Goal: Task Accomplishment & Management: Complete application form

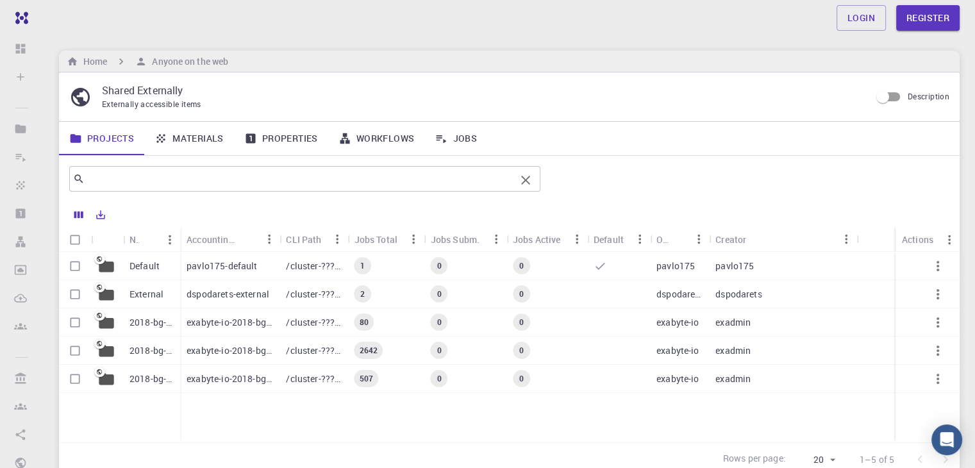
click at [144, 188] on div "​" at bounding box center [304, 179] width 471 height 26
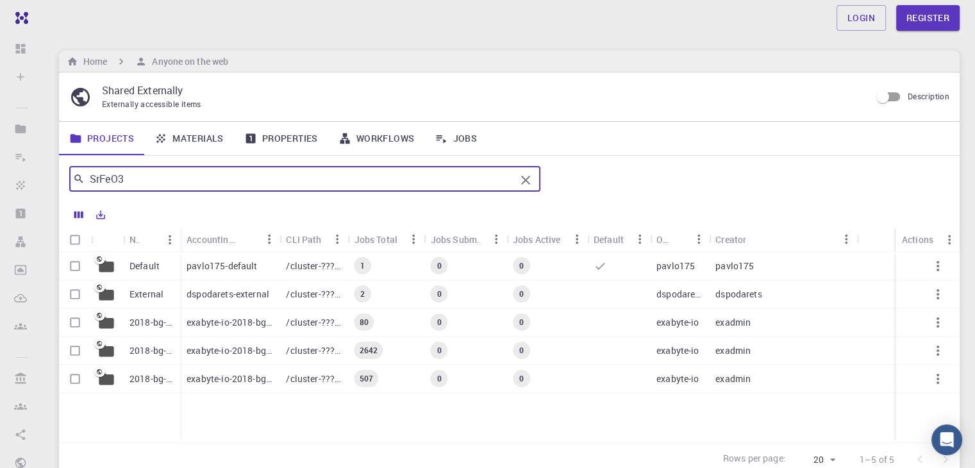
type input "SrFeO3"
click at [76, 180] on icon at bounding box center [78, 178] width 8 height 8
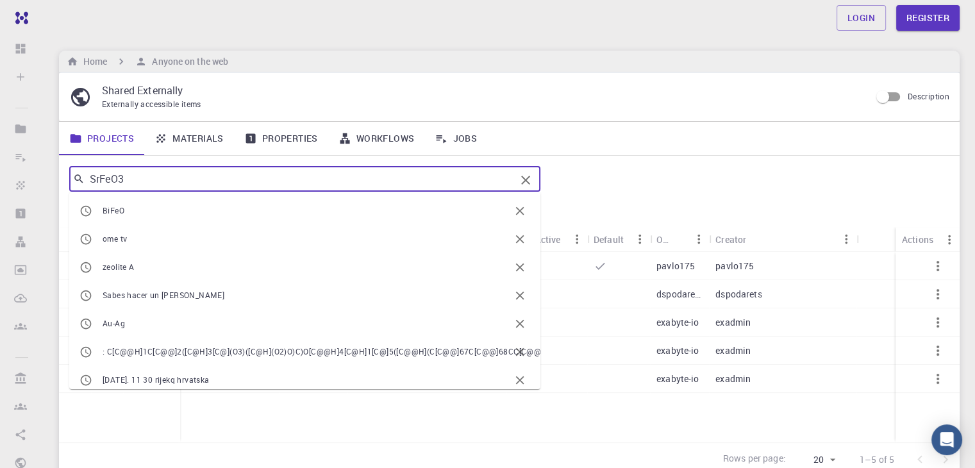
click at [464, 178] on input "SrFeO3" at bounding box center [300, 179] width 431 height 18
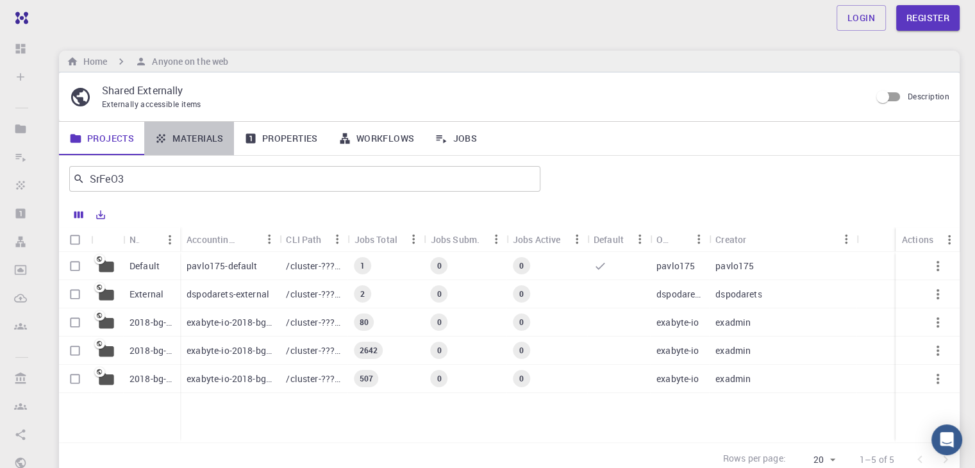
click at [197, 147] on link "Materials" at bounding box center [189, 138] width 90 height 33
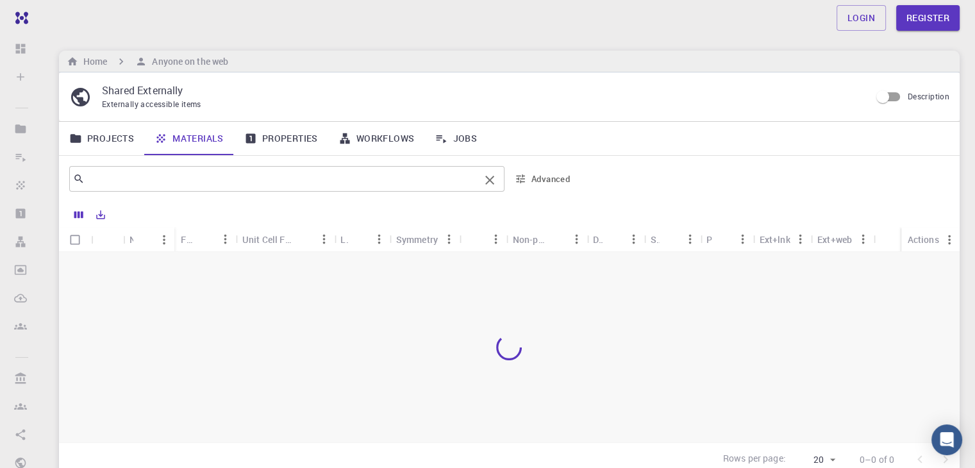
click at [145, 180] on input "text" at bounding box center [282, 179] width 395 height 18
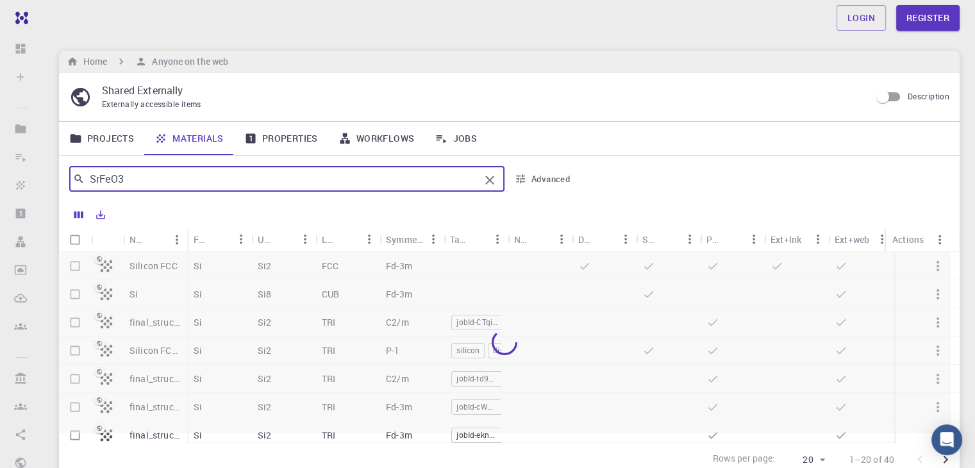
type input "SrFeO3"
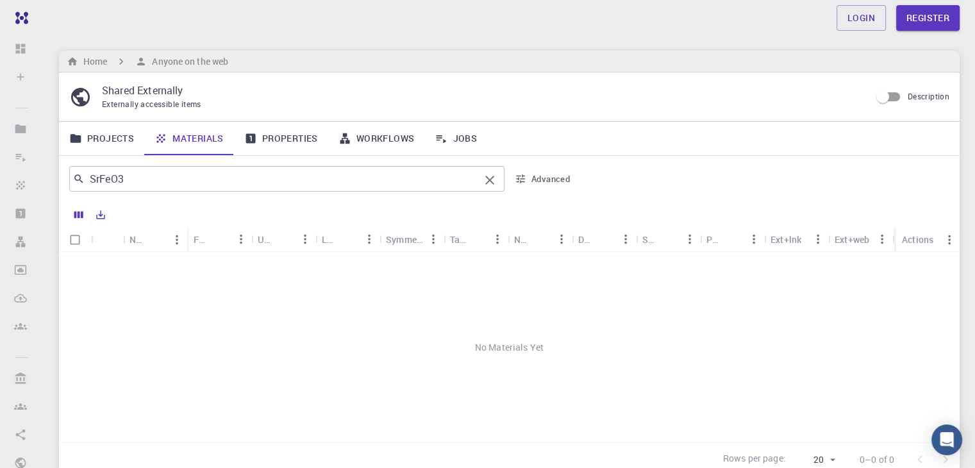
click at [143, 176] on input "SrFeO3" at bounding box center [282, 179] width 395 height 18
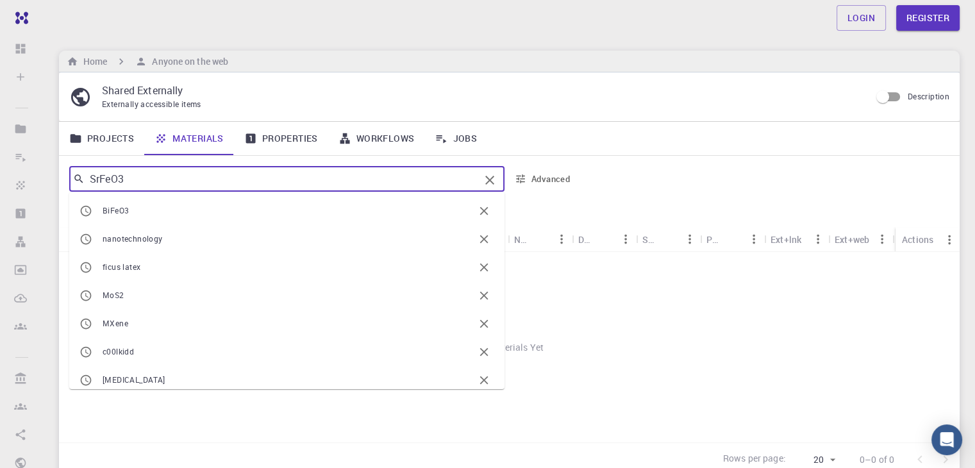
drag, startPoint x: 143, startPoint y: 176, endPoint x: 128, endPoint y: 171, distance: 16.2
click at [128, 171] on input "SrFeO3" at bounding box center [282, 179] width 395 height 18
click at [572, 102] on div "Externally accessible items" at bounding box center [481, 104] width 758 height 13
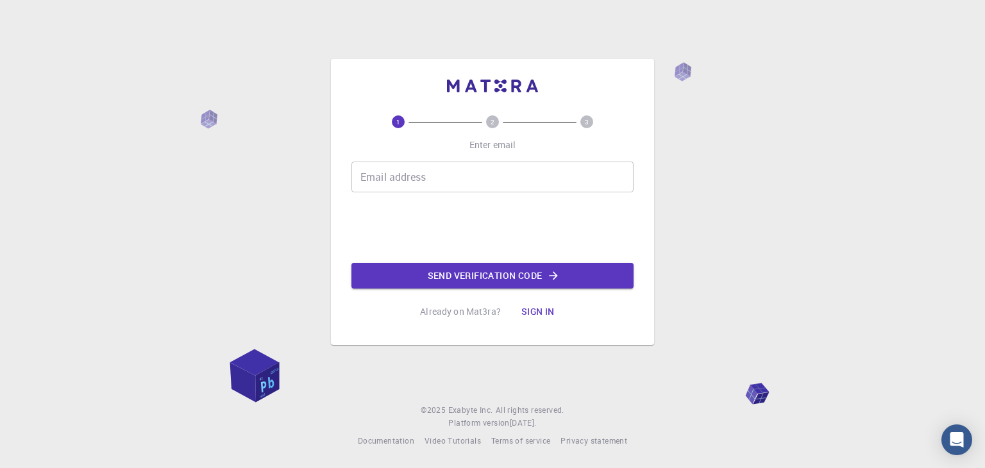
click at [381, 183] on input "Email address" at bounding box center [492, 177] width 282 height 31
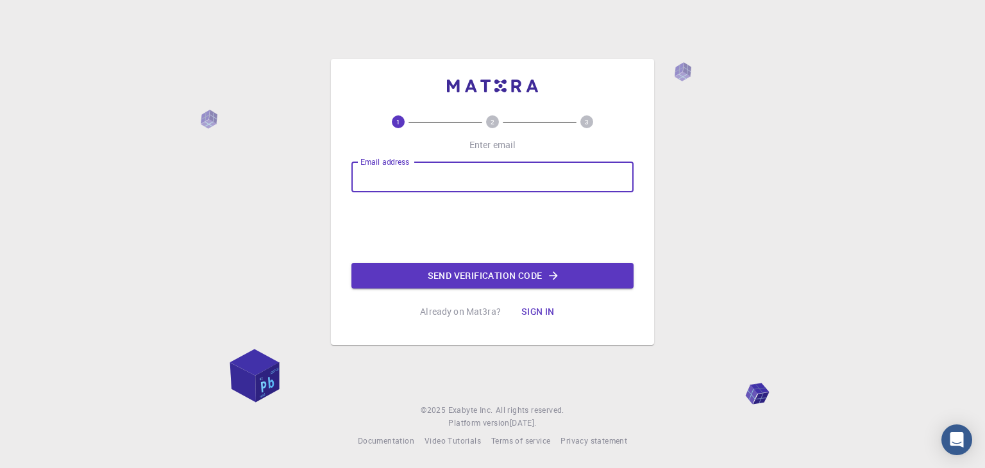
type input "m.ahangare95@gmail.com"
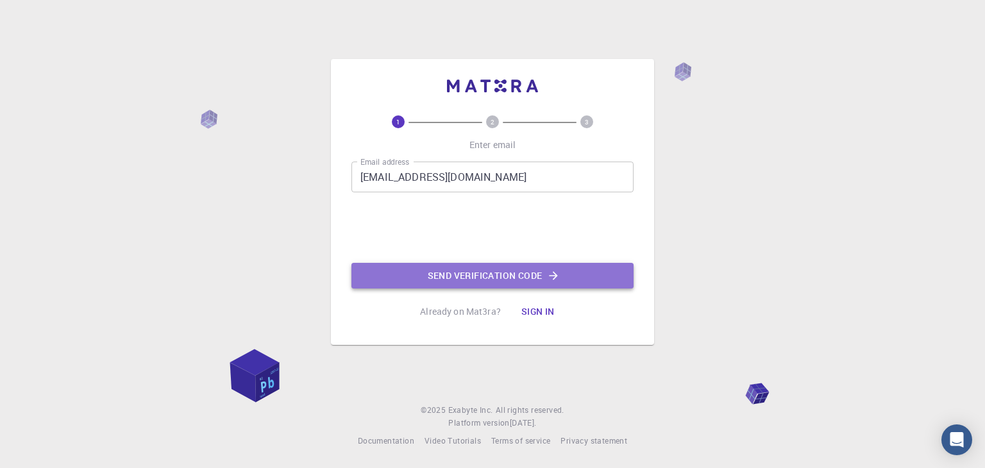
click at [485, 270] on button "Send verification code" at bounding box center [492, 276] width 282 height 26
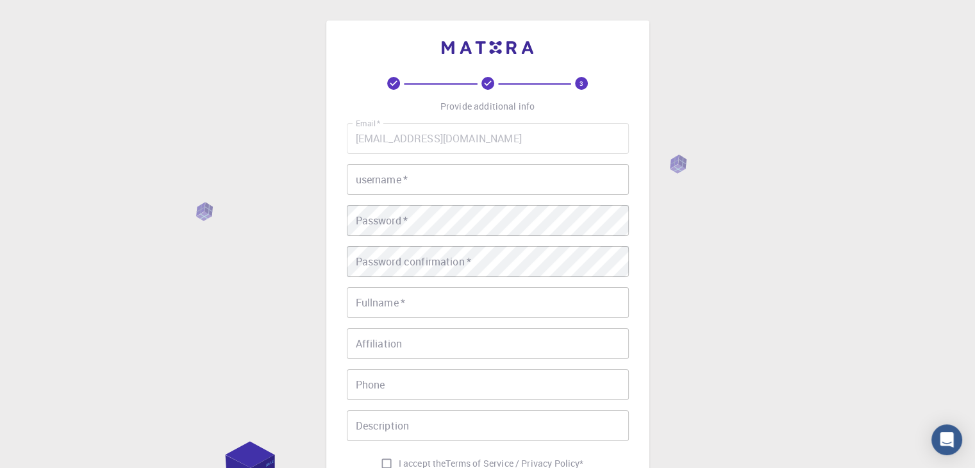
click at [412, 167] on input "username   *" at bounding box center [488, 179] width 282 height 31
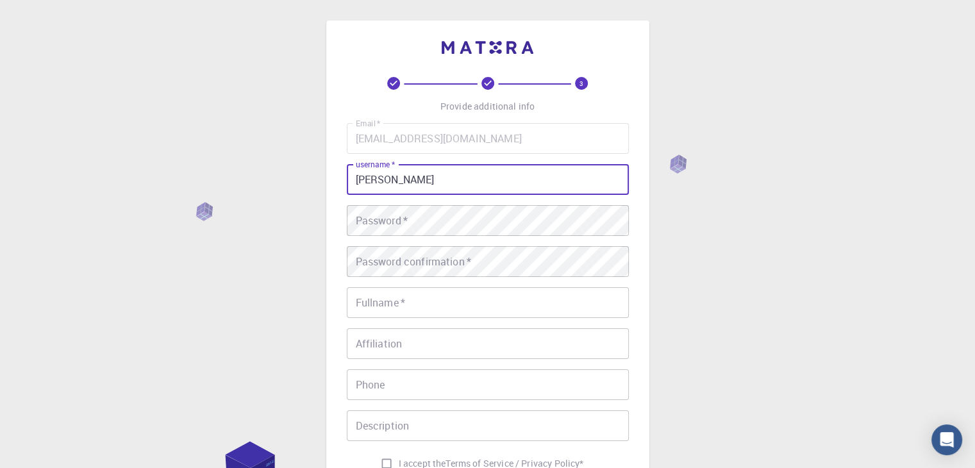
type input "Mohammad"
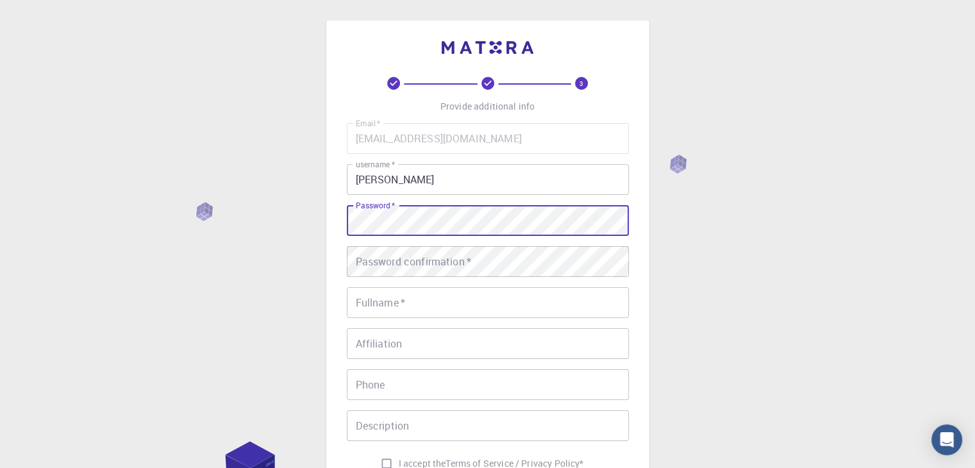
click at [285, 224] on div "3 Provide additional info Email   * m.ahangare95@gmail.com Email   * username  …" at bounding box center [487, 326] width 975 height 653
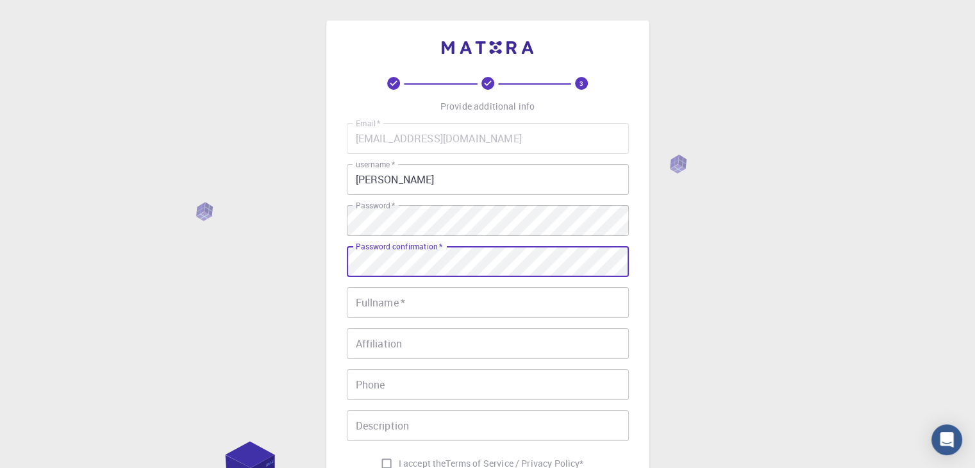
click at [388, 306] on input "Fullname   *" at bounding box center [488, 302] width 282 height 31
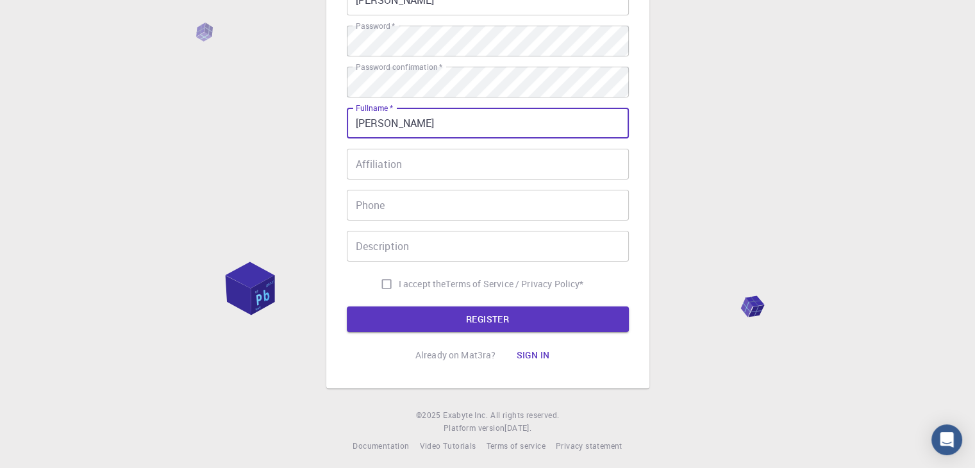
scroll to position [185, 0]
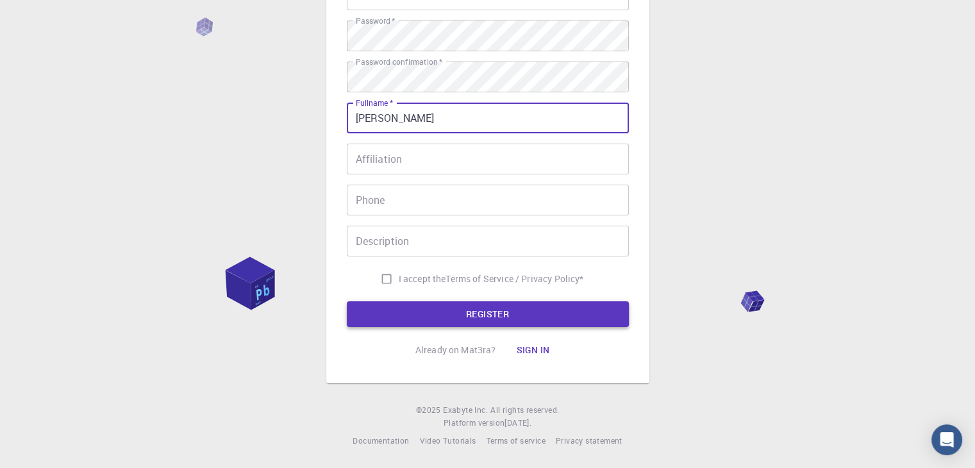
type input "Mohammad Ahmadi"
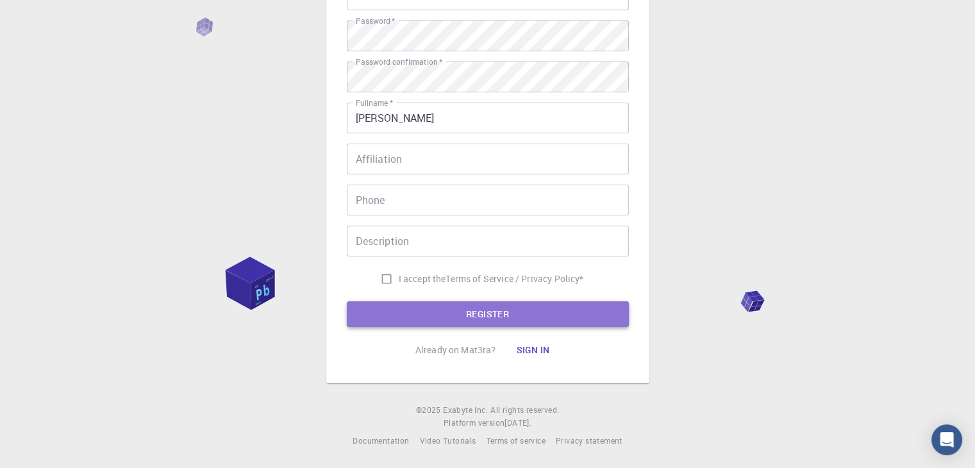
click at [471, 319] on button "REGISTER" at bounding box center [488, 314] width 282 height 26
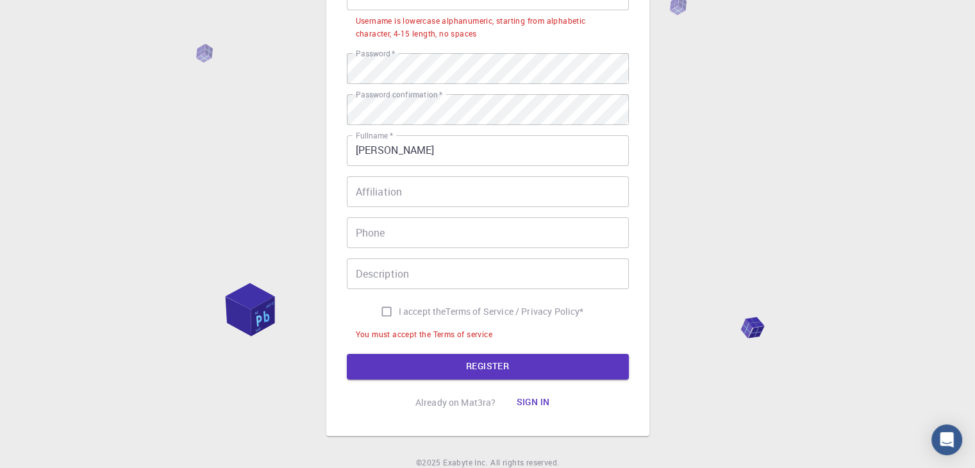
click at [389, 309] on input "I accept the Terms of Service / Privacy Policy *" at bounding box center [386, 311] width 24 height 24
checkbox input "true"
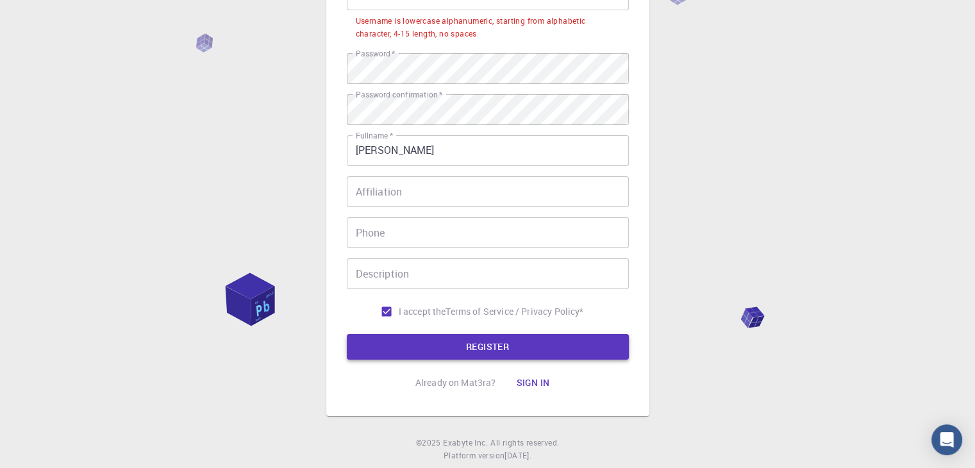
click at [458, 341] on button "REGISTER" at bounding box center [488, 347] width 282 height 26
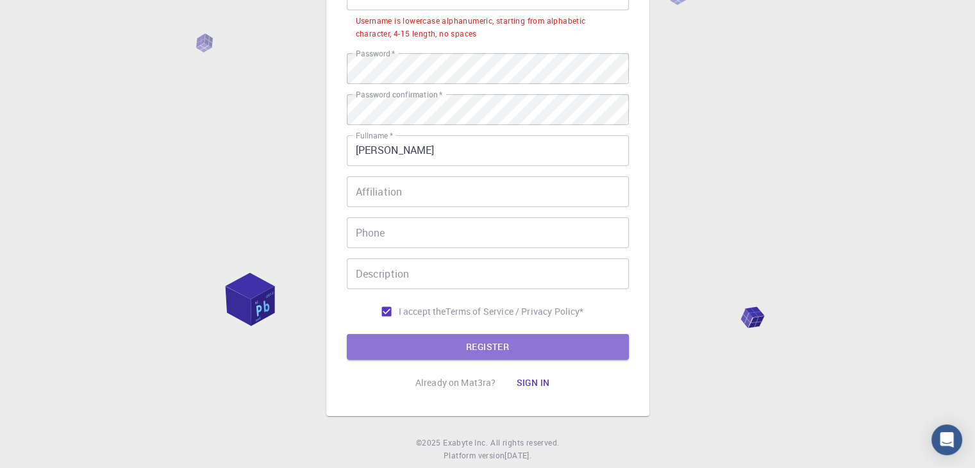
drag, startPoint x: 490, startPoint y: 342, endPoint x: 569, endPoint y: 267, distance: 108.8
click at [490, 342] on button "REGISTER" at bounding box center [488, 347] width 282 height 26
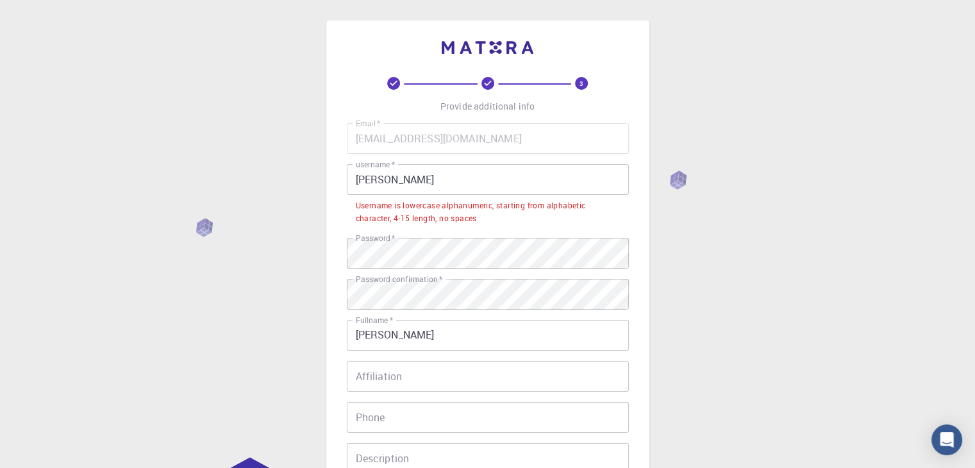
scroll to position [0, 0]
click at [431, 185] on input "Mohammad" at bounding box center [488, 179] width 282 height 31
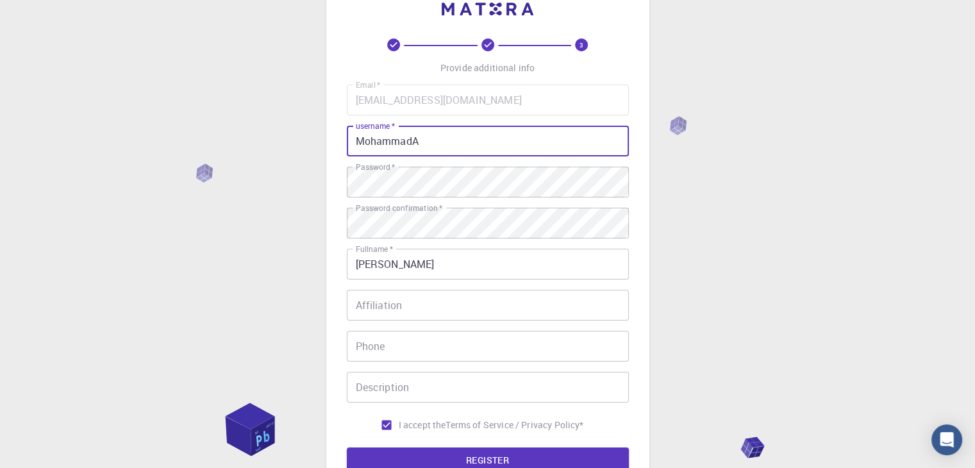
scroll to position [185, 0]
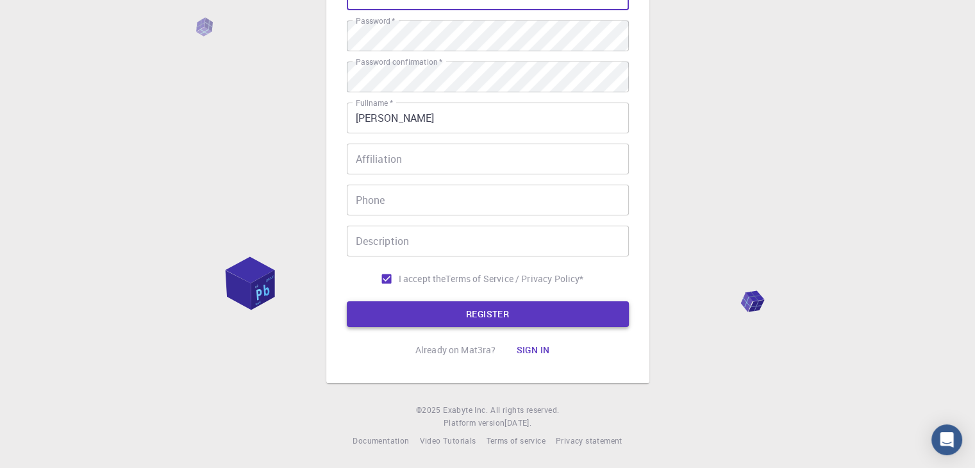
click at [483, 310] on button "REGISTER" at bounding box center [488, 314] width 282 height 26
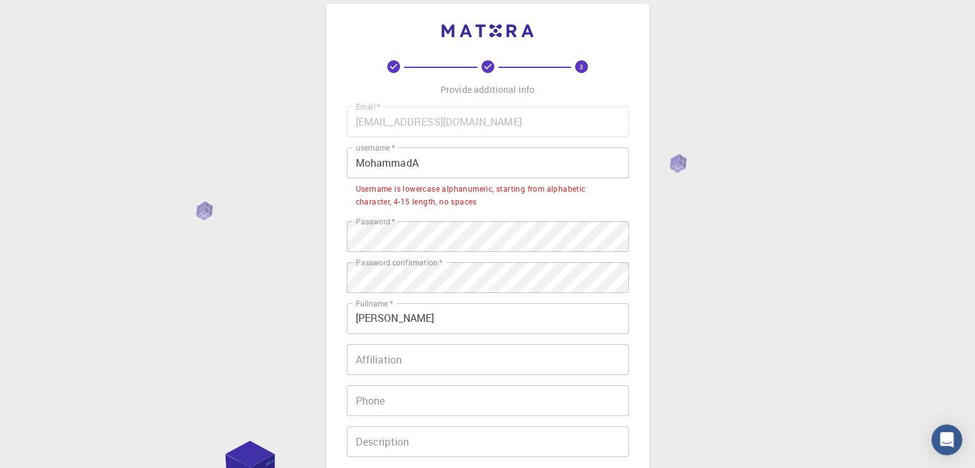
scroll to position [0, 0]
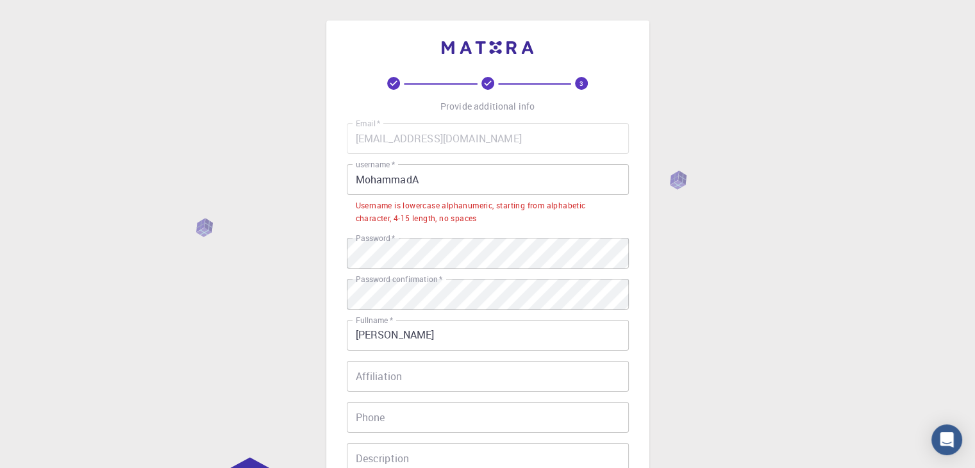
click at [424, 178] on input "MohammadA" at bounding box center [488, 179] width 282 height 31
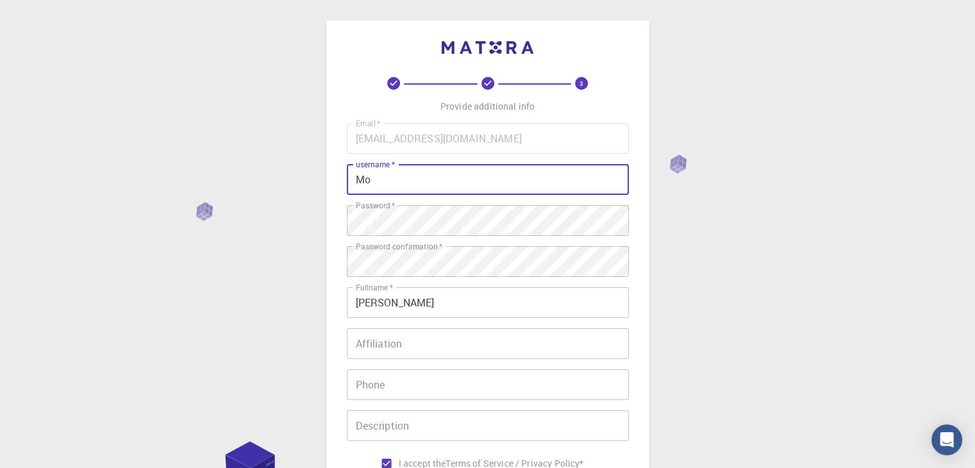
type input "M"
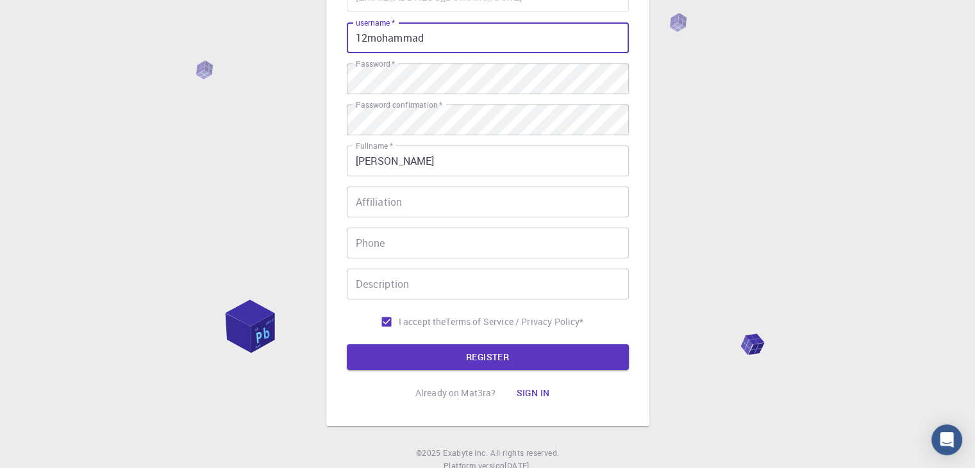
scroll to position [185, 0]
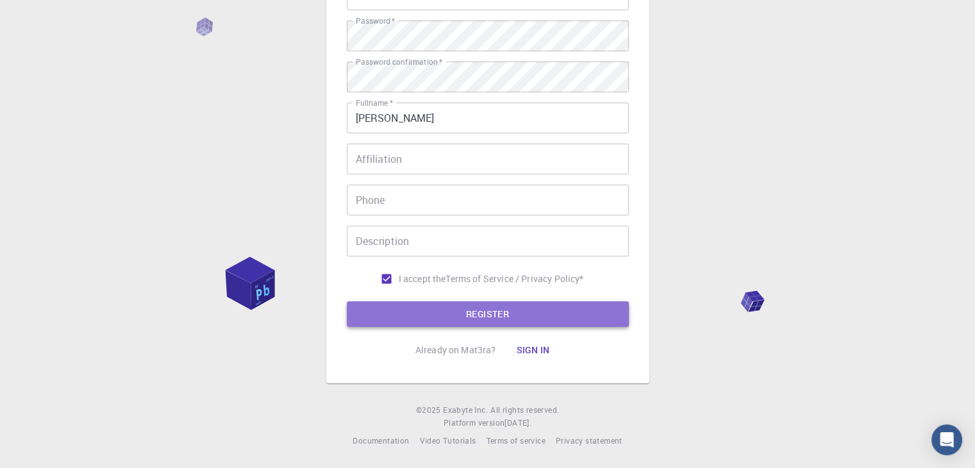
click at [530, 321] on button "REGISTER" at bounding box center [488, 314] width 282 height 26
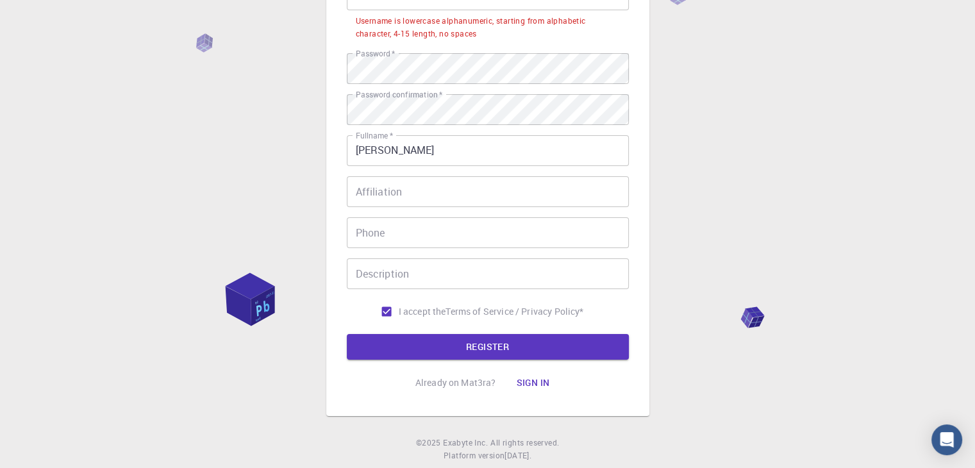
scroll to position [0, 0]
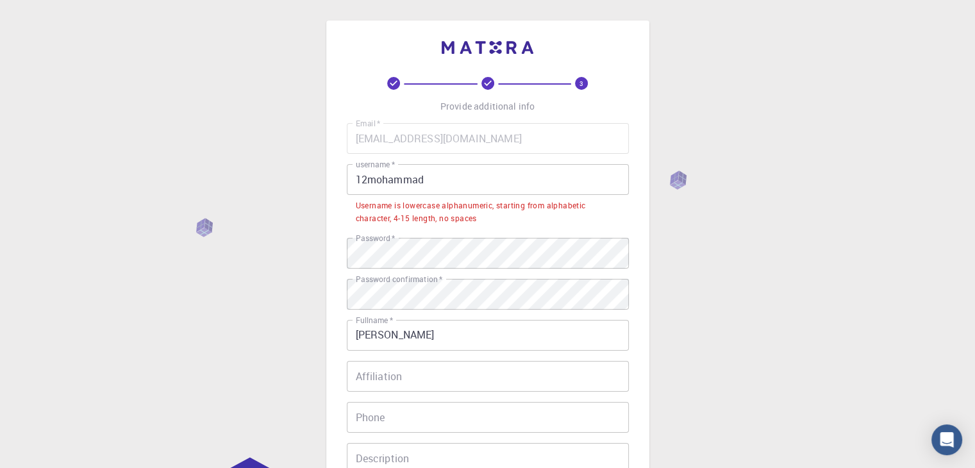
click at [365, 177] on input "12mohammad" at bounding box center [488, 179] width 282 height 31
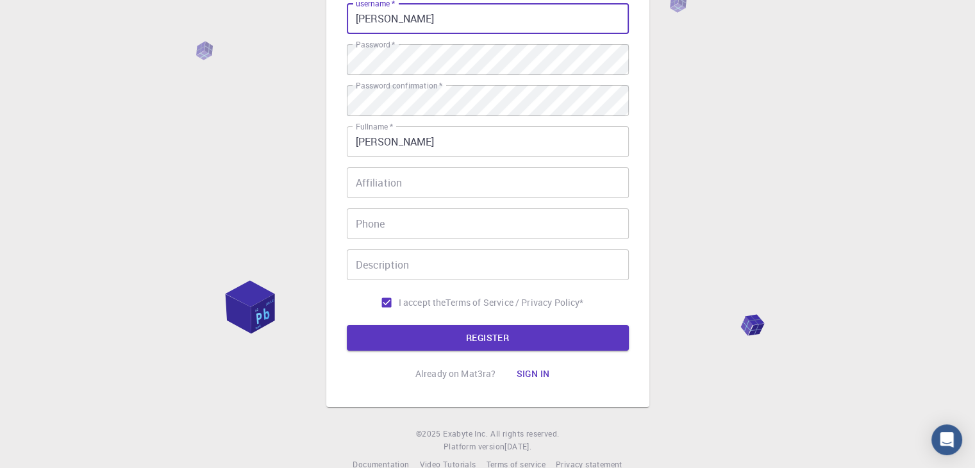
scroll to position [185, 0]
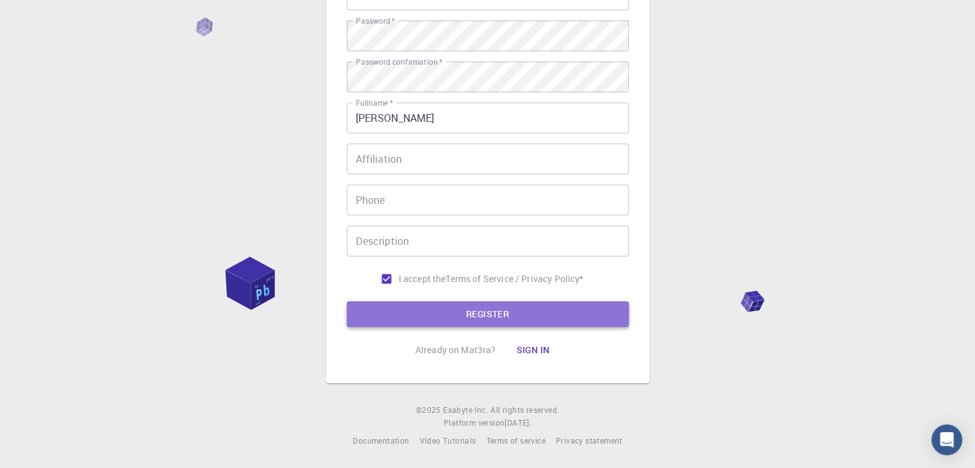
click at [495, 316] on button "REGISTER" at bounding box center [488, 314] width 282 height 26
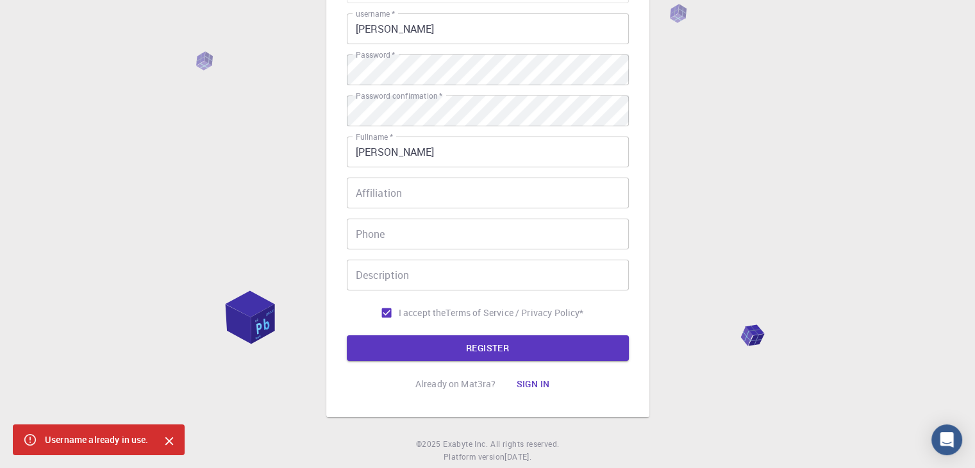
scroll to position [0, 0]
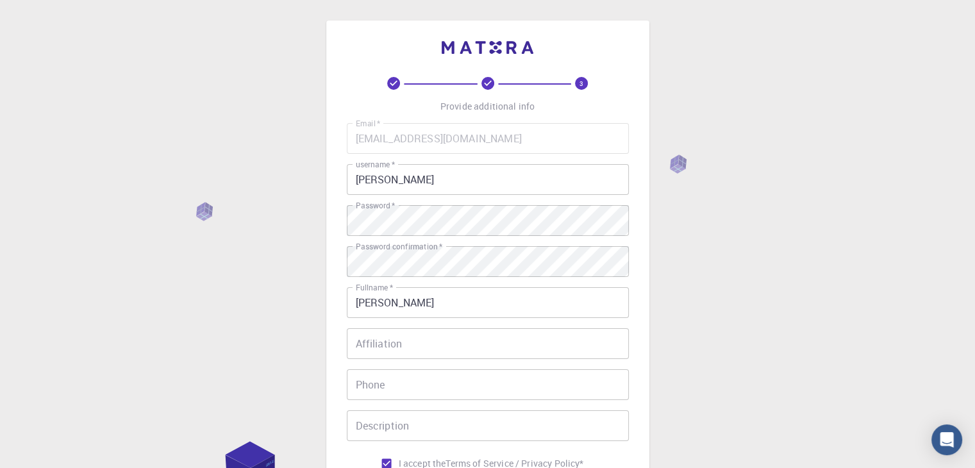
click at [423, 178] on input "mohammad" at bounding box center [488, 179] width 282 height 31
type input "m"
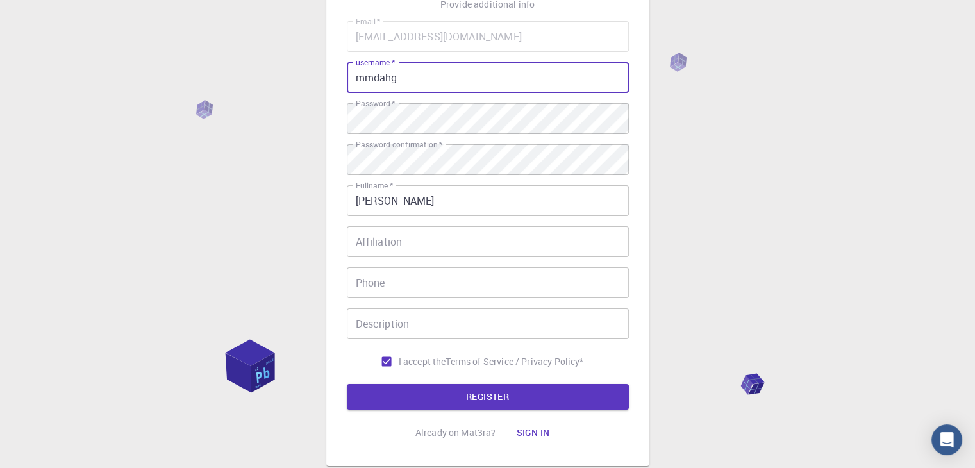
scroll to position [185, 0]
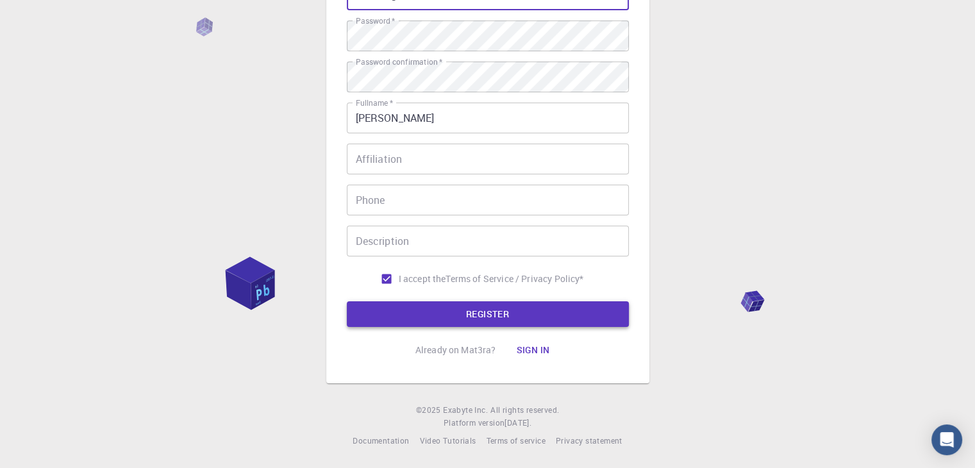
type input "mmdahg"
click at [497, 310] on button "REGISTER" at bounding box center [488, 314] width 282 height 26
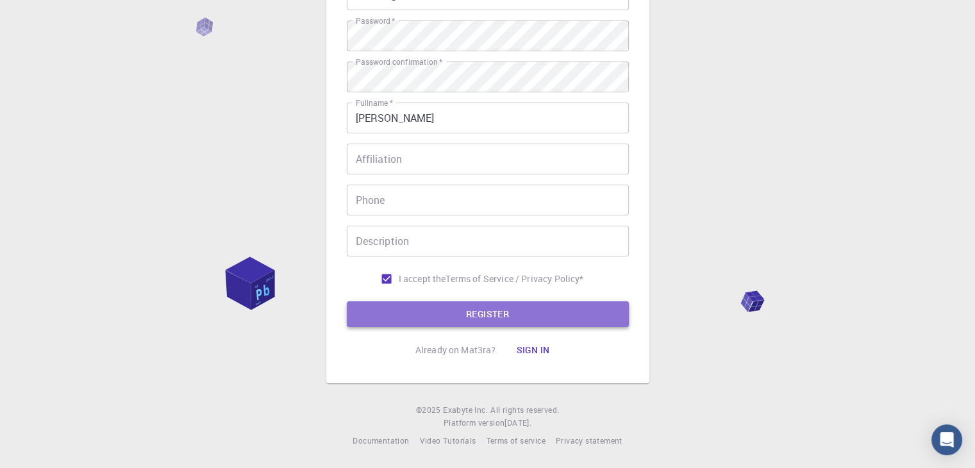
click at [479, 313] on button "REGISTER" at bounding box center [488, 314] width 282 height 26
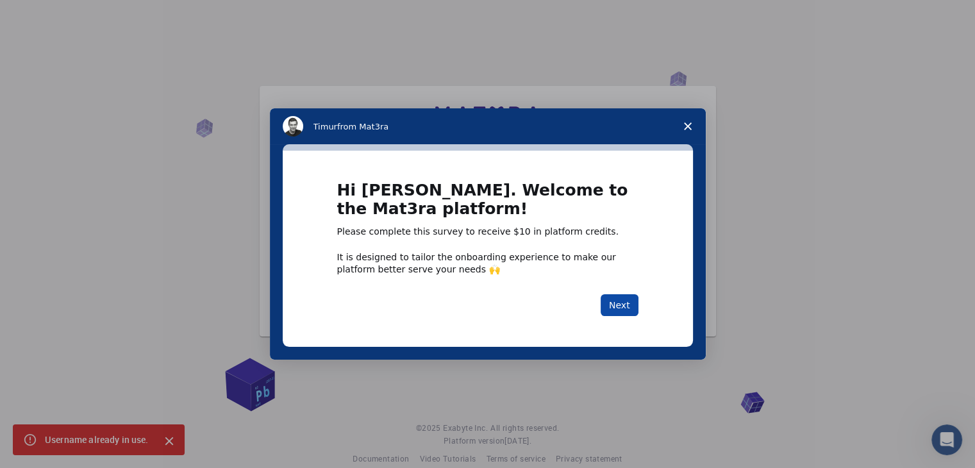
click at [622, 300] on button "Next" at bounding box center [620, 305] width 38 height 22
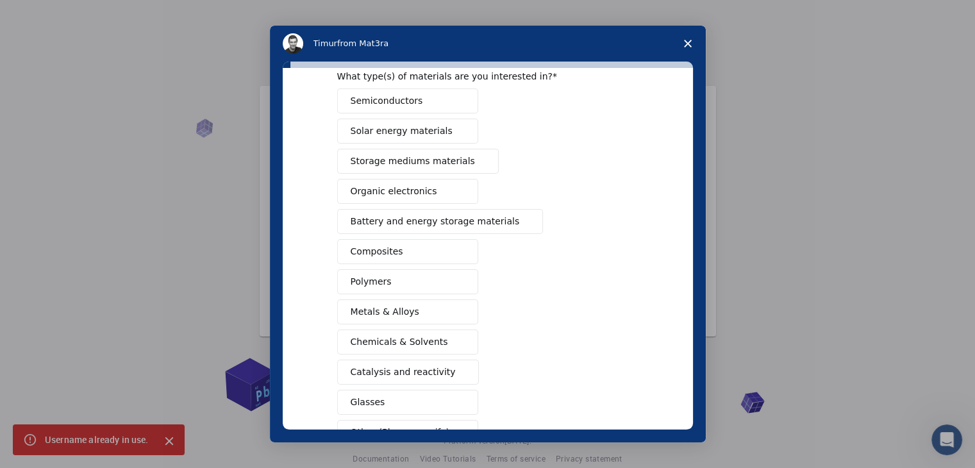
scroll to position [147, 0]
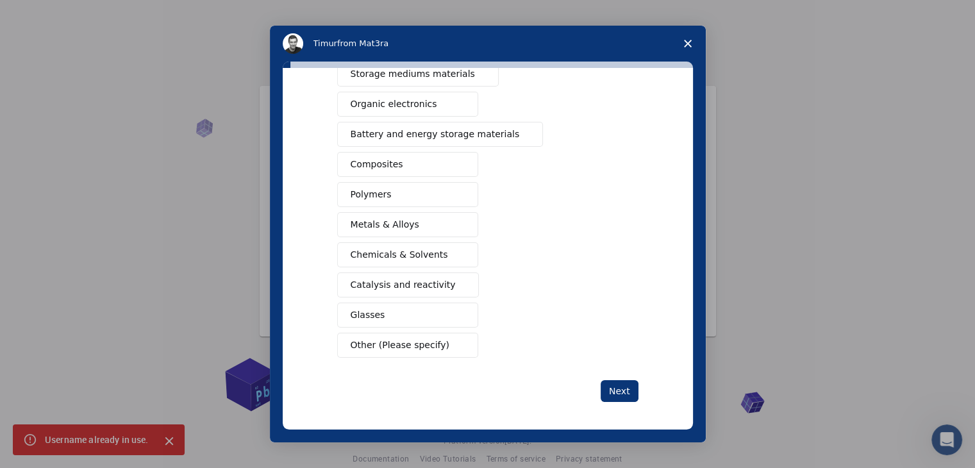
click at [687, 41] on icon "Close survey" at bounding box center [688, 44] width 8 height 8
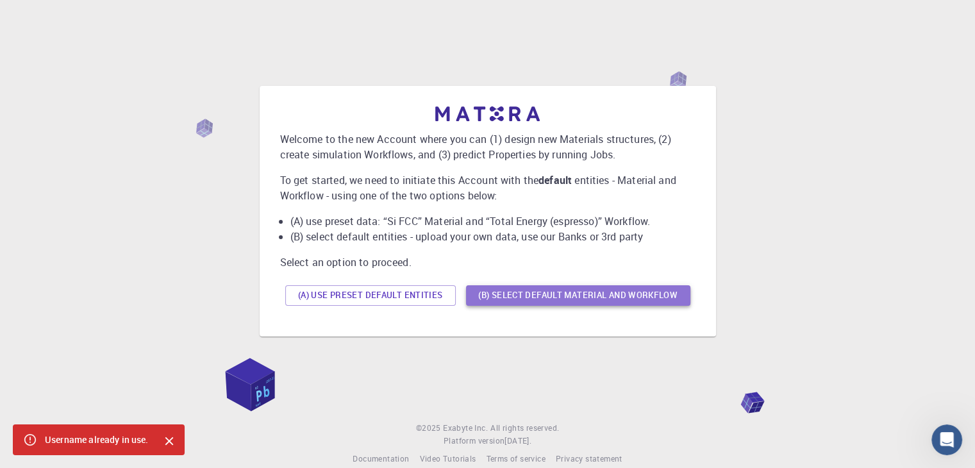
click at [584, 293] on button "(B) Select default material and workflow" at bounding box center [578, 295] width 224 height 21
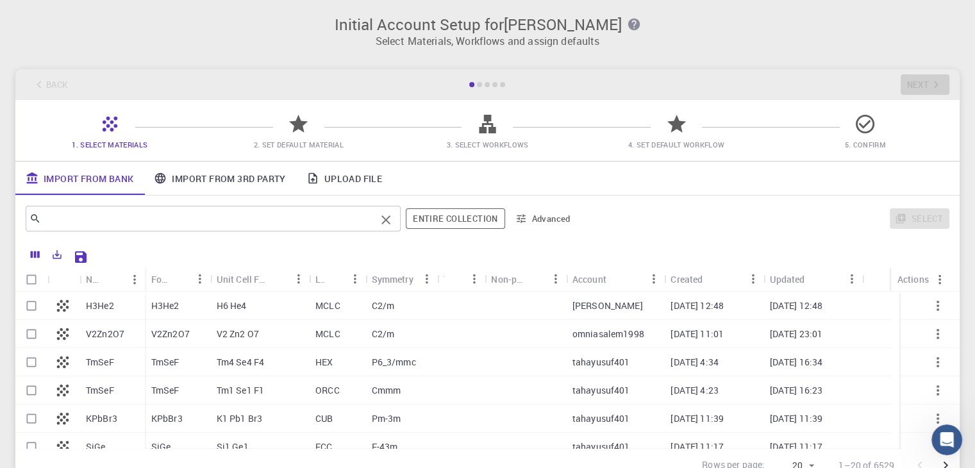
click at [95, 212] on input "text" at bounding box center [208, 219] width 335 height 18
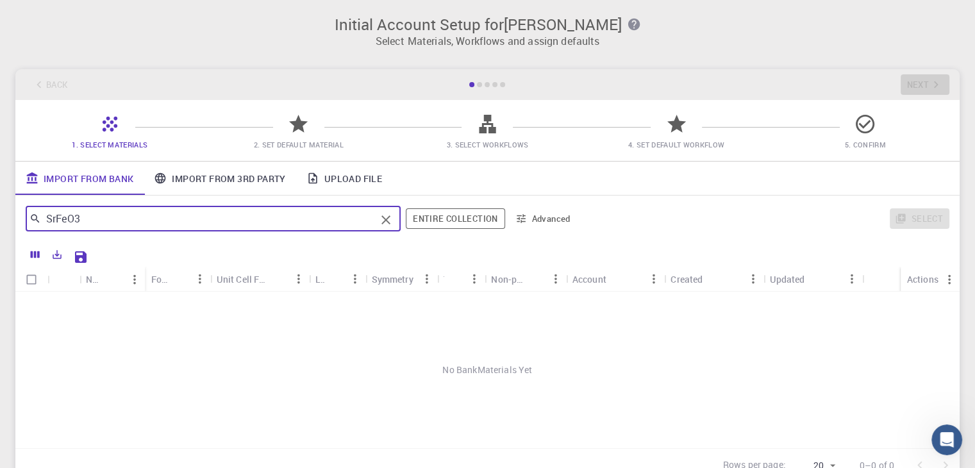
type input "SrFeO"
